Goal: Information Seeking & Learning: Find specific fact

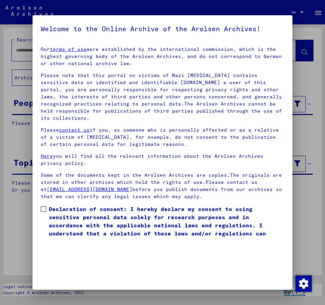
scroll to position [19, 0]
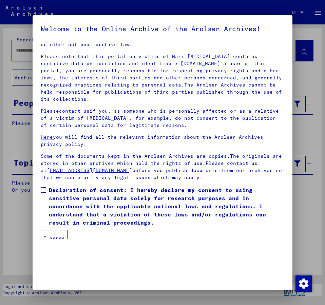
click at [43, 187] on span at bounding box center [43, 189] width 5 height 5
click at [55, 231] on button "I agree" at bounding box center [54, 238] width 27 height 16
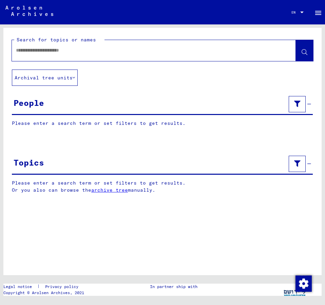
click at [36, 50] on input "text" at bounding box center [148, 50] width 264 height 7
type input "**********"
click at [301, 49] on button at bounding box center [304, 50] width 17 height 21
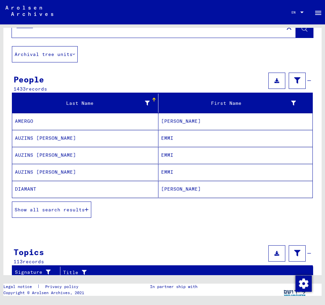
scroll to position [37, 0]
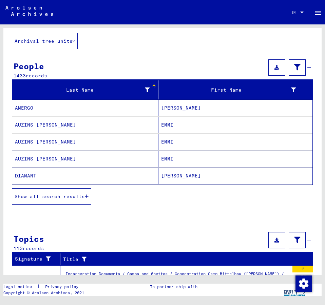
click at [59, 195] on span "Show all search results" at bounding box center [50, 196] width 70 height 6
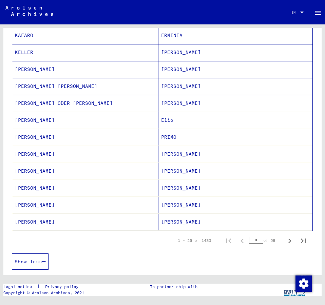
scroll to position [403, 0]
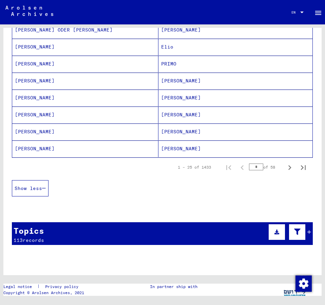
click at [31, 187] on span "Show less" at bounding box center [28, 188] width 27 height 6
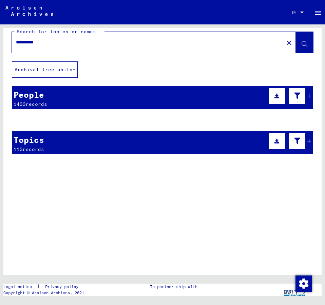
scroll to position [0, 0]
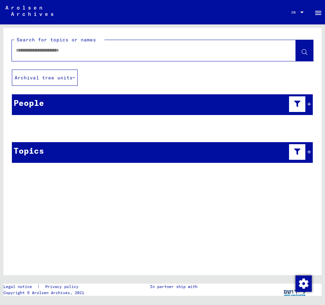
click at [40, 51] on input "text" at bounding box center [148, 50] width 264 height 7
type input "**********"
click at [308, 50] on button at bounding box center [304, 50] width 17 height 21
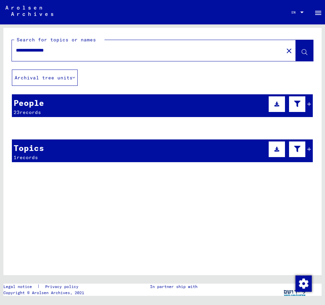
click at [310, 102] on icon at bounding box center [310, 104] width 4 height 5
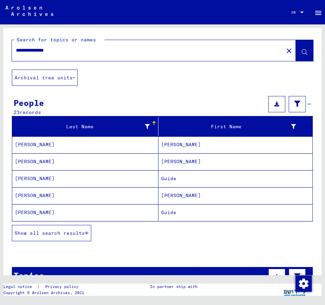
click at [77, 231] on span "Show all search results" at bounding box center [50, 233] width 70 height 6
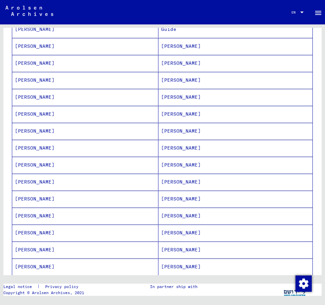
scroll to position [37, 0]
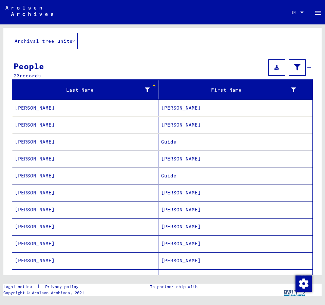
click at [172, 105] on mat-cell "[PERSON_NAME]" at bounding box center [236, 108] width 154 height 17
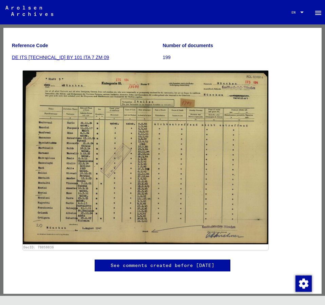
scroll to position [110, 0]
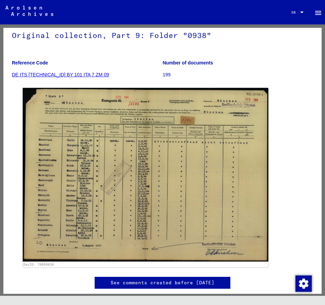
scroll to position [73, 0]
